Goal: Navigation & Orientation: Understand site structure

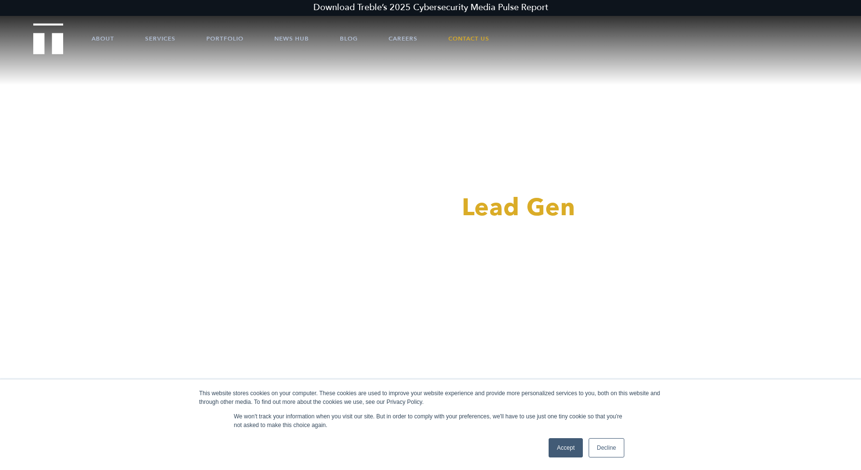
click at [555, 450] on link "Accept" at bounding box center [566, 447] width 34 height 19
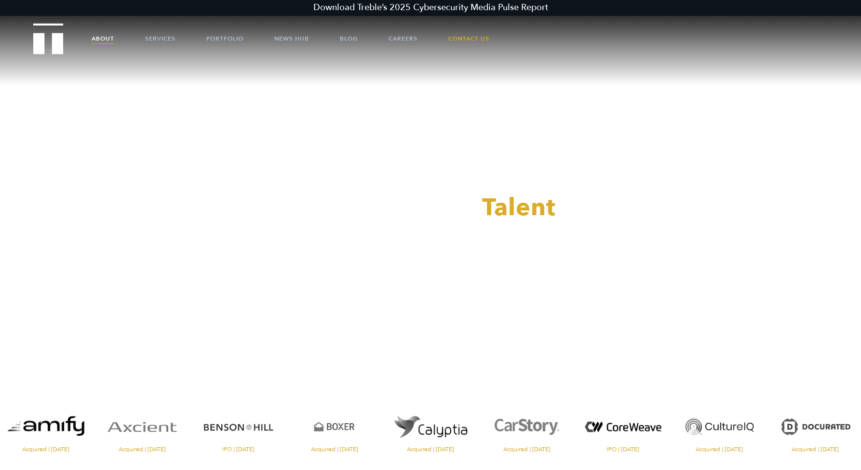
click at [107, 38] on link "About" at bounding box center [103, 38] width 23 height 29
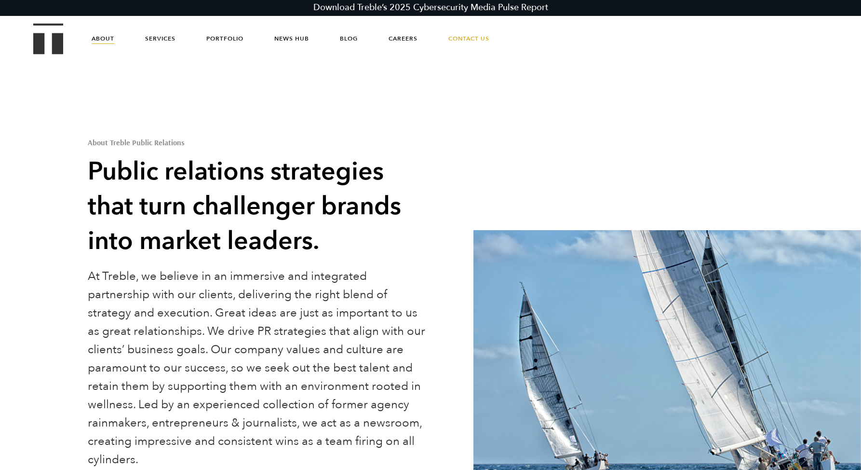
click at [55, 44] on img "Treble logo" at bounding box center [48, 38] width 30 height 31
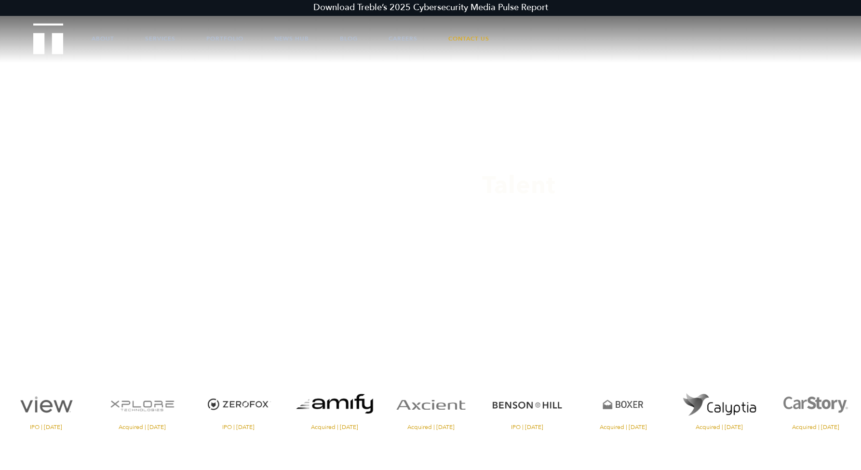
scroll to position [24, 0]
click at [163, 36] on link "Services" at bounding box center [160, 38] width 30 height 29
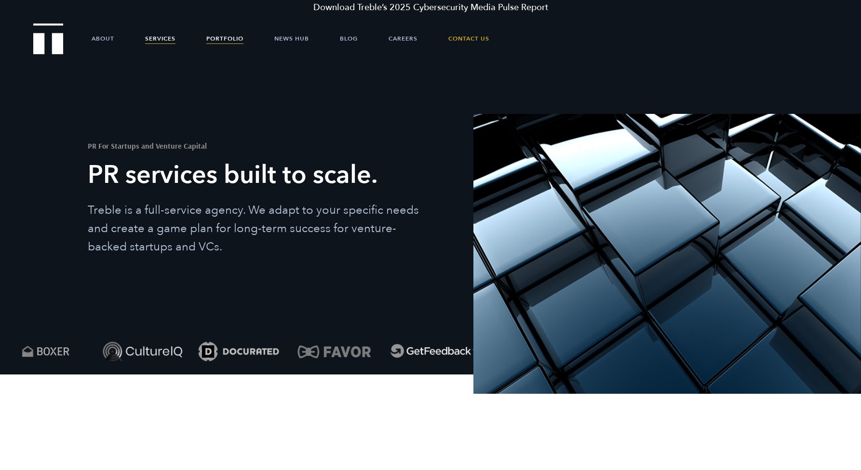
click at [225, 39] on link "Portfolio" at bounding box center [224, 38] width 37 height 29
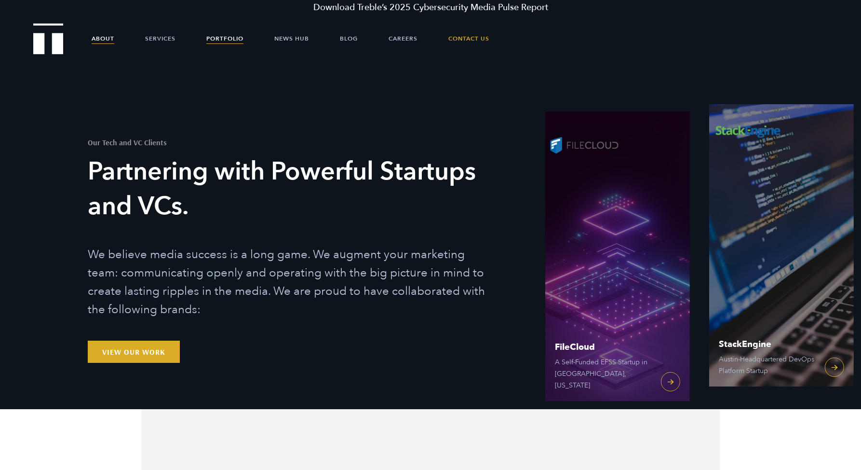
click at [96, 41] on link "About" at bounding box center [103, 38] width 23 height 29
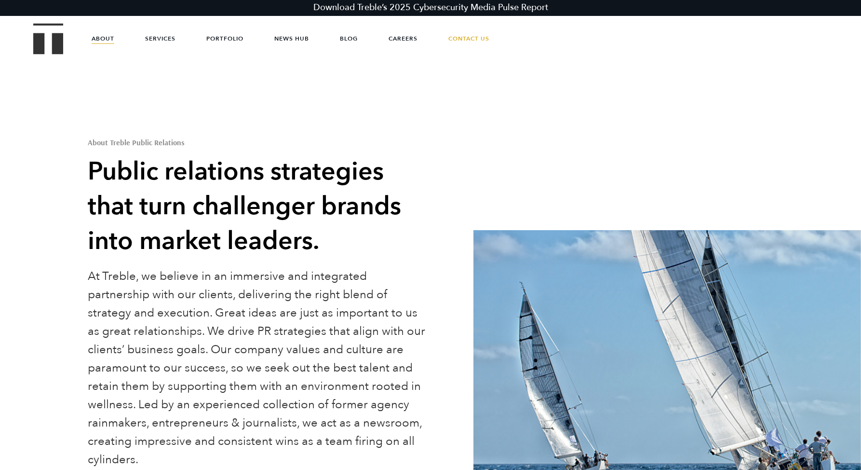
click at [51, 44] on img "Treble logo" at bounding box center [48, 38] width 30 height 31
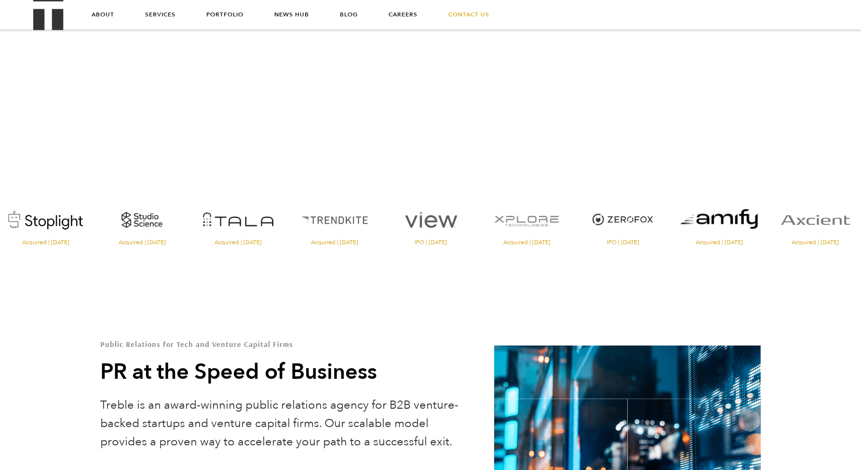
scroll to position [204, 0]
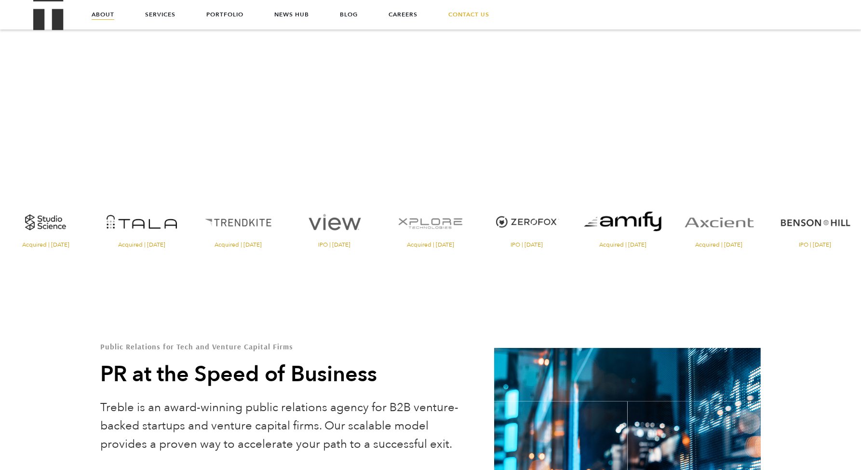
click at [112, 17] on link "About" at bounding box center [103, 14] width 23 height 29
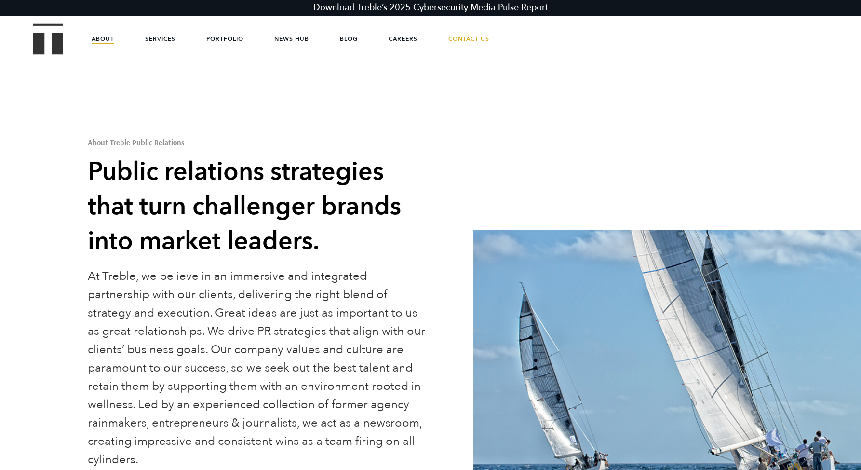
click at [62, 49] on img "Treble logo" at bounding box center [48, 38] width 30 height 31
